Goal: Information Seeking & Learning: Learn about a topic

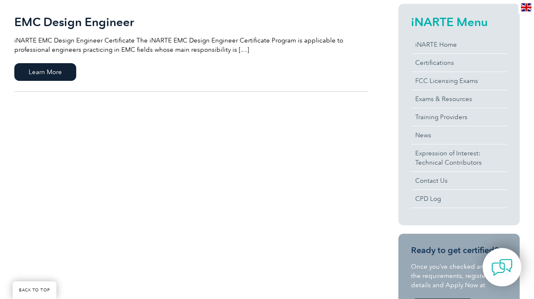
scroll to position [211, 0]
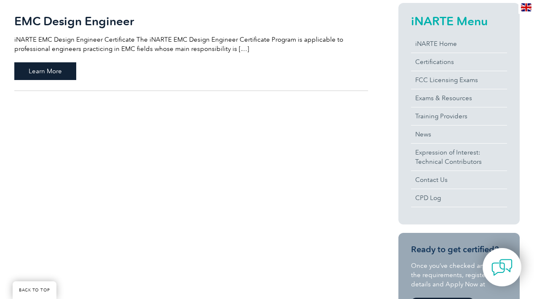
click at [56, 72] on span "Learn More" at bounding box center [45, 71] width 62 height 18
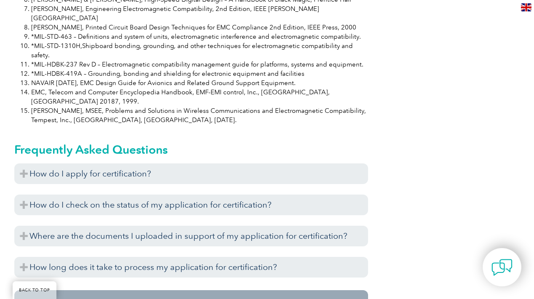
scroll to position [855, 0]
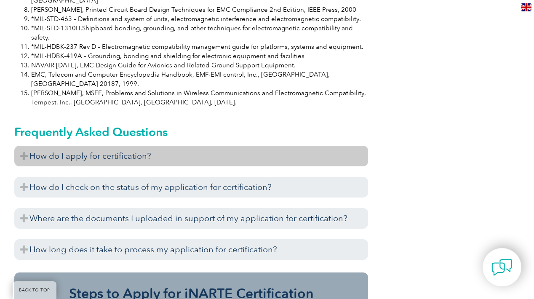
click at [165, 146] on h3 "How do I apply for certification?" at bounding box center [191, 156] width 354 height 21
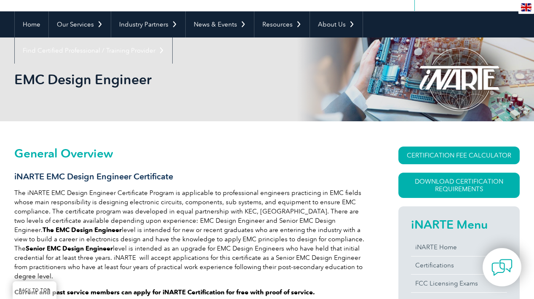
scroll to position [91, 0]
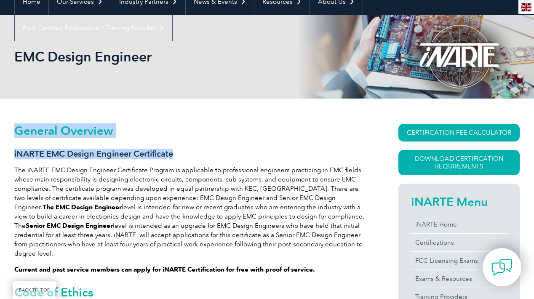
drag, startPoint x: 176, startPoint y: 154, endPoint x: 8, endPoint y: 154, distance: 167.3
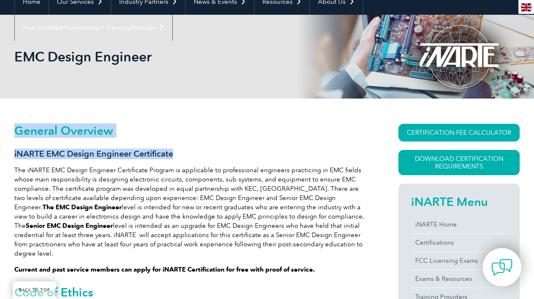
drag, startPoint x: 174, startPoint y: 153, endPoint x: 14, endPoint y: 152, distance: 160.1
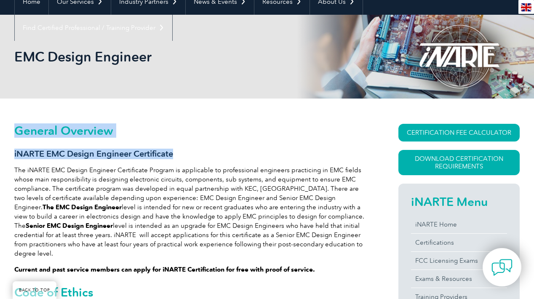
drag, startPoint x: 13, startPoint y: 152, endPoint x: 166, endPoint y: 153, distance: 152.5
copy div "General Overview iNARTE EMC Design Engineer Certificate"
click at [181, 154] on h3 "iNARTE EMC Design Engineer Certificate" at bounding box center [191, 154] width 354 height 11
drag, startPoint x: 175, startPoint y: 154, endPoint x: 15, endPoint y: 158, distance: 160.6
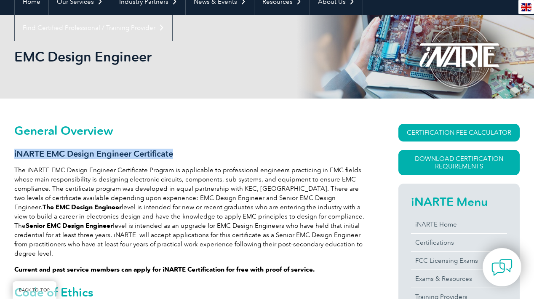
click at [15, 158] on h3 "iNARTE EMC Design Engineer Certificate" at bounding box center [191, 154] width 354 height 11
copy h3 "iNARTE EMC Design Engineer Certificate"
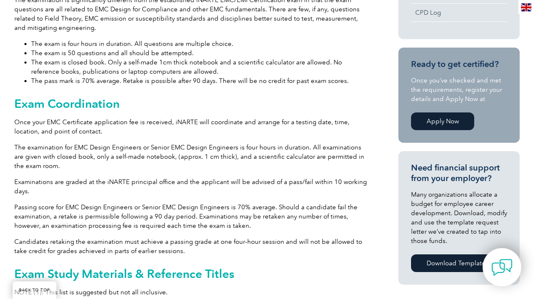
scroll to position [452, 0]
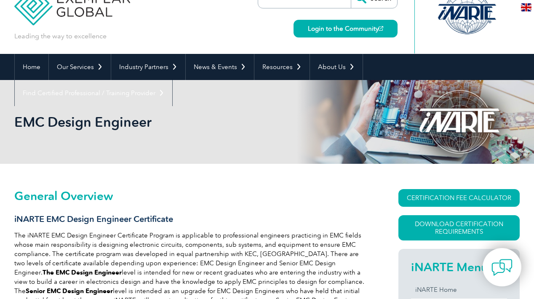
scroll to position [27, 0]
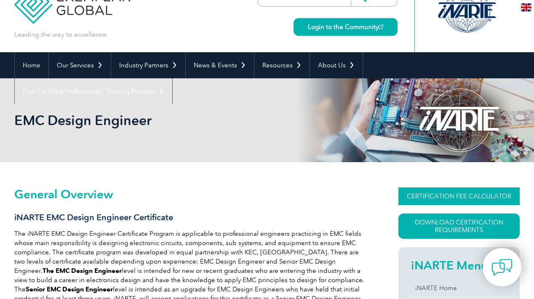
click at [408, 198] on link "CERTIFICATION FEE CALCULATOR" at bounding box center [459, 196] width 121 height 18
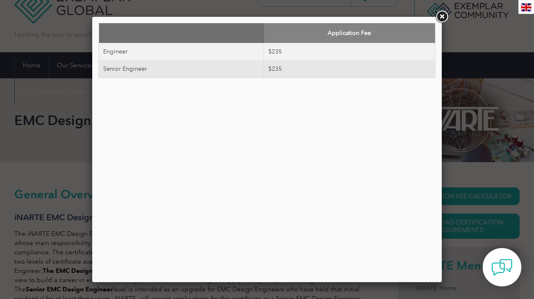
click at [444, 18] on link at bounding box center [441, 16] width 15 height 15
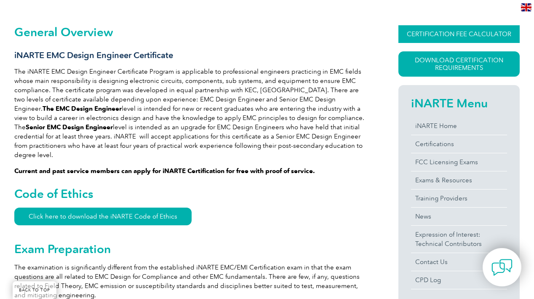
scroll to position [180, 0]
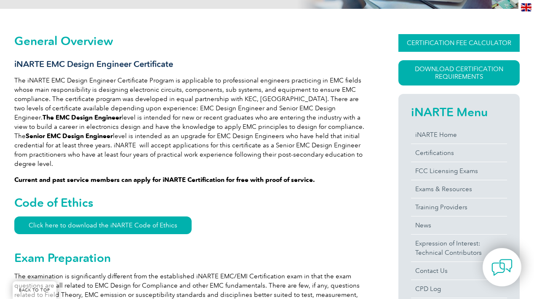
click at [442, 45] on link "CERTIFICATION FEE CALCULATOR" at bounding box center [459, 43] width 121 height 18
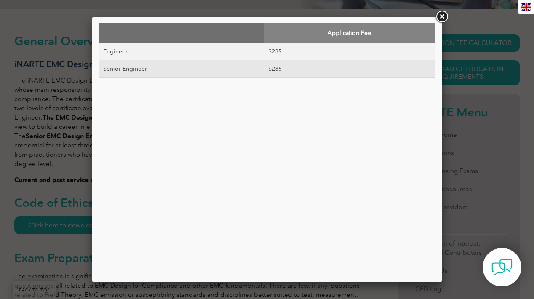
click at [439, 19] on link at bounding box center [441, 16] width 15 height 15
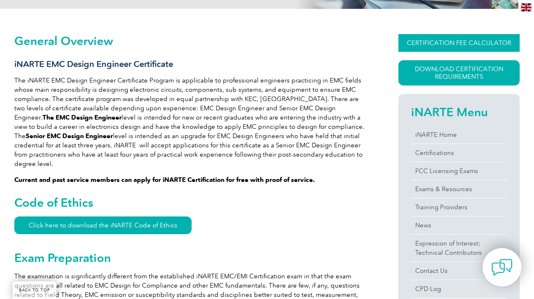
click at [454, 47] on link "CERTIFICATION FEE CALCULATOR" at bounding box center [459, 43] width 121 height 18
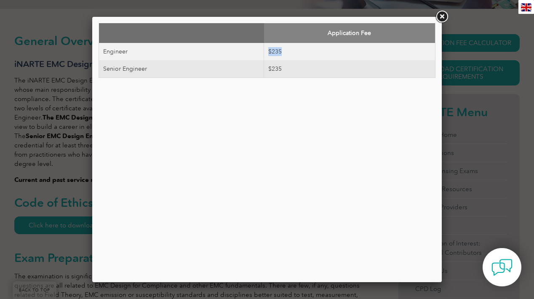
drag, startPoint x: 289, startPoint y: 53, endPoint x: 261, endPoint y: 53, distance: 28.7
click at [261, 53] on tr "Engineer $235" at bounding box center [267, 51] width 337 height 17
copy tr "$235"
click at [444, 15] on link at bounding box center [441, 16] width 15 height 15
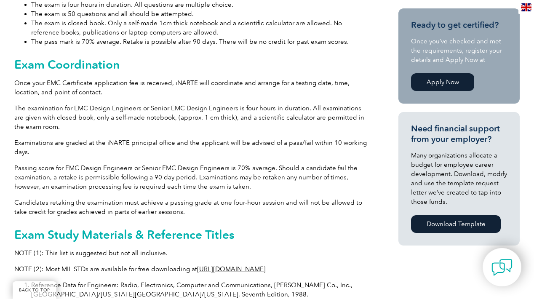
scroll to position [511, 0]
